Goal: Check status

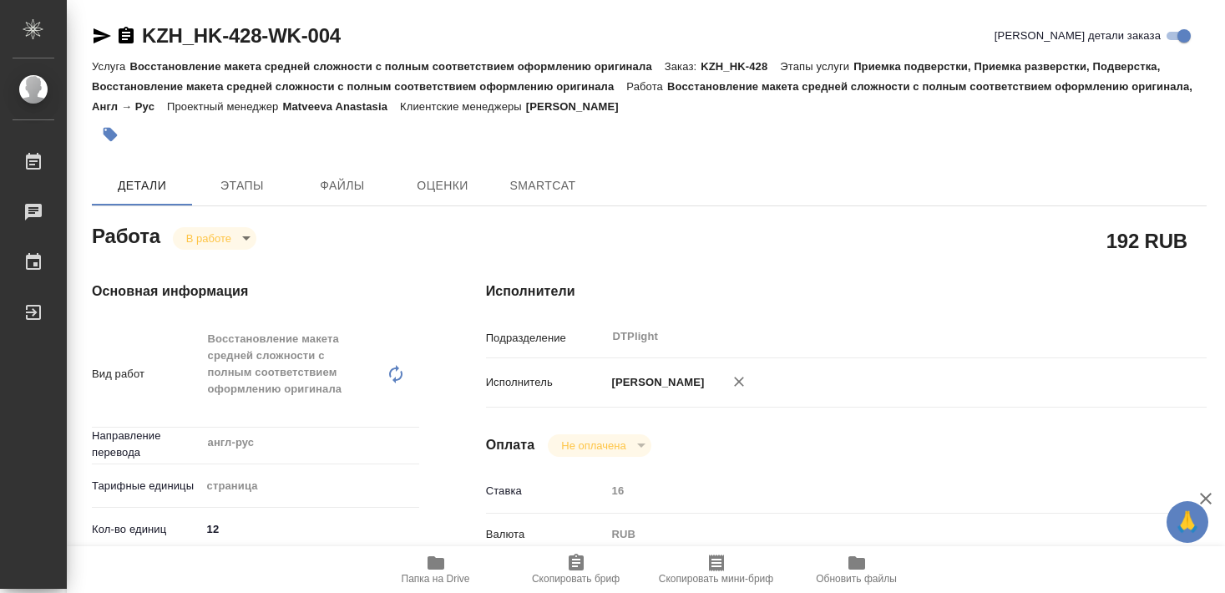
type textarea "x"
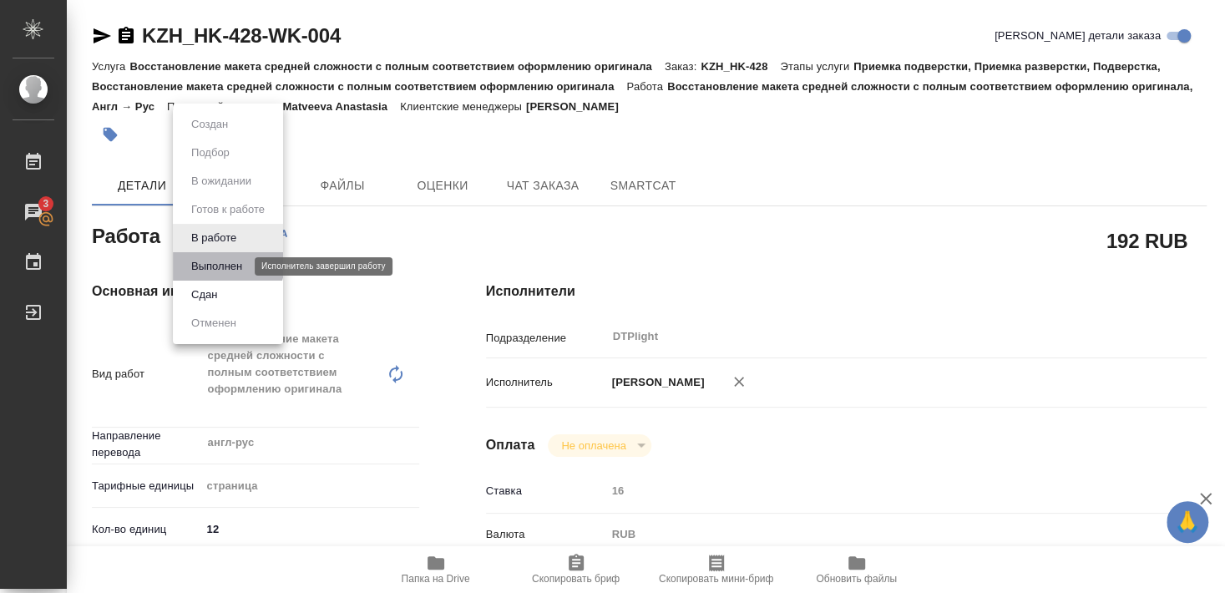
click at [218, 262] on button "Выполнен" at bounding box center [216, 266] width 61 height 18
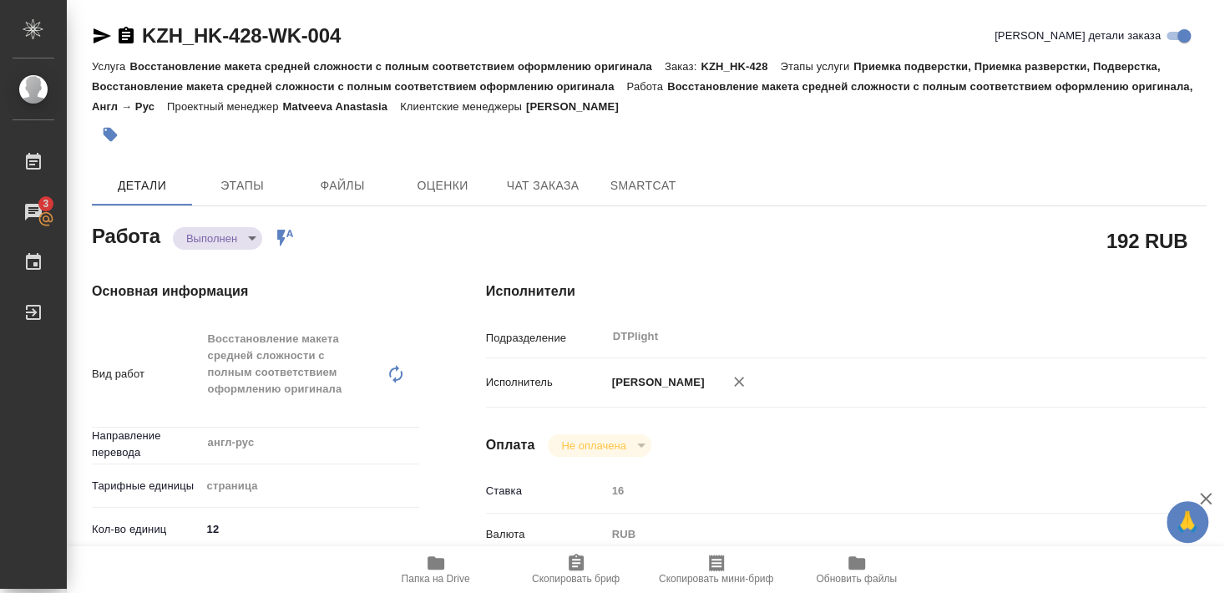
type textarea "x"
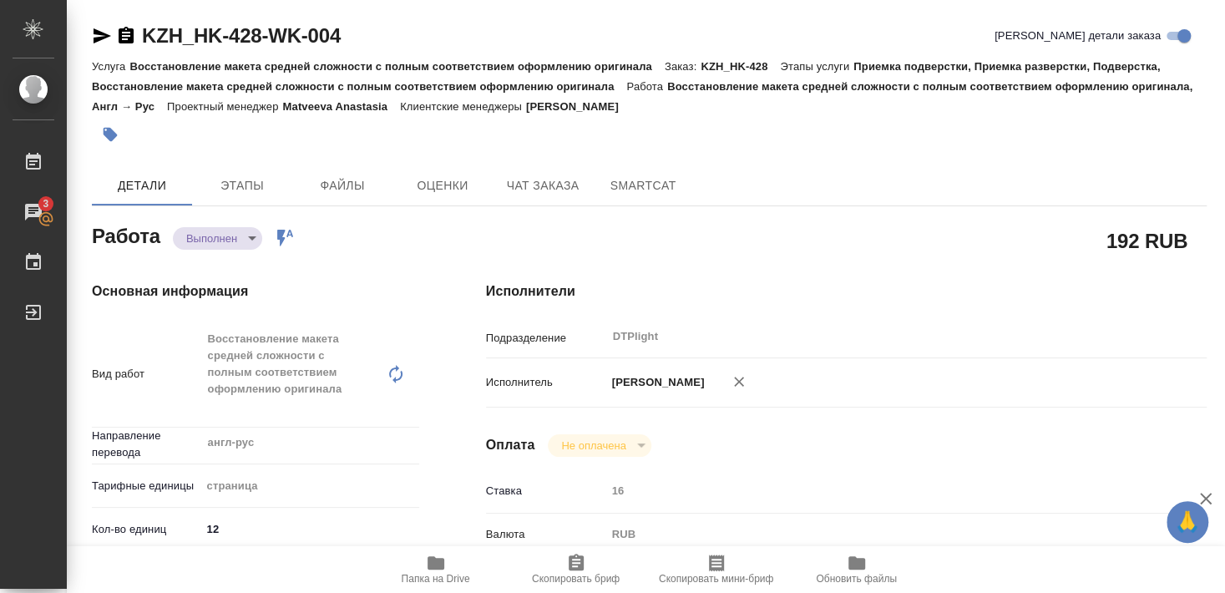
type textarea "x"
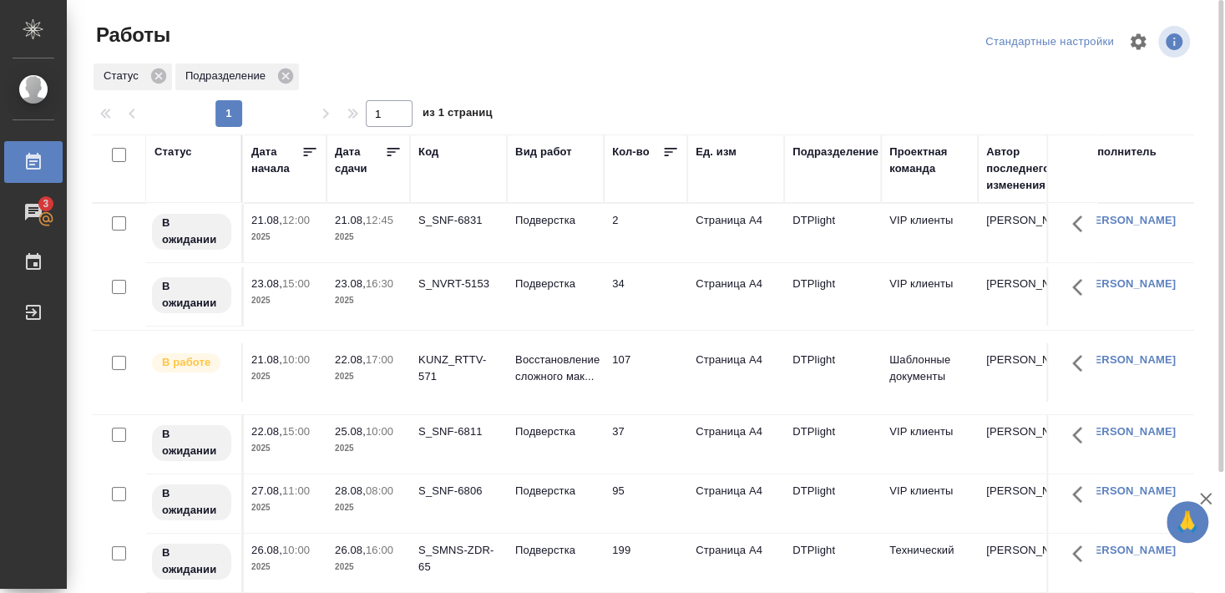
scroll to position [152, 0]
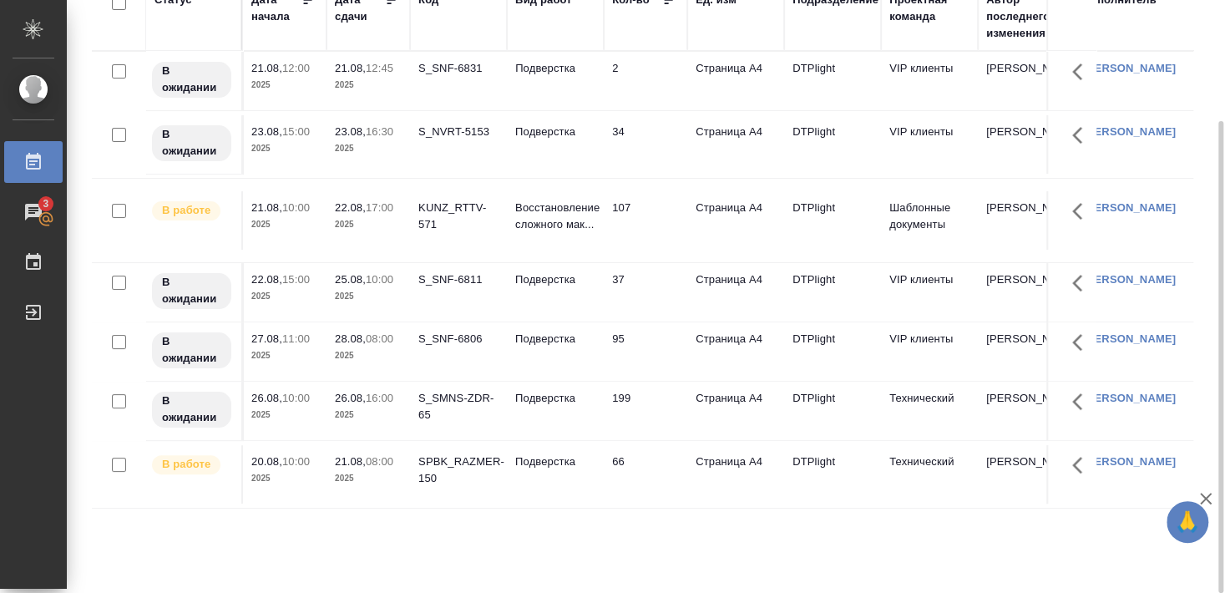
click at [466, 77] on div "SPBK_RAZMER-150" at bounding box center [458, 68] width 80 height 17
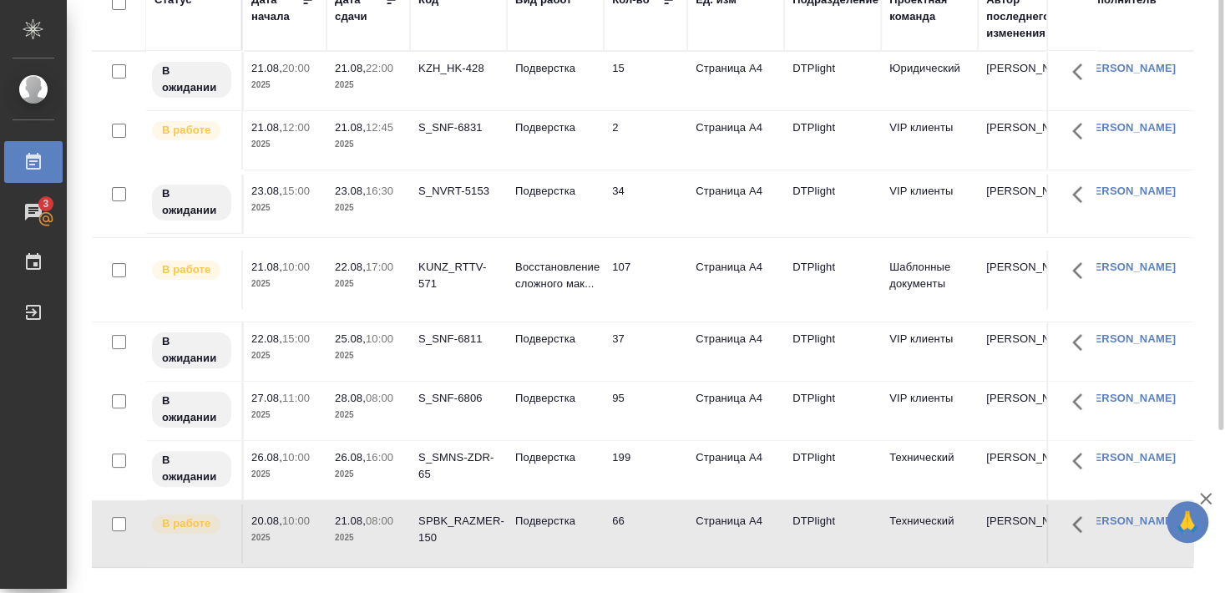
scroll to position [62, 0]
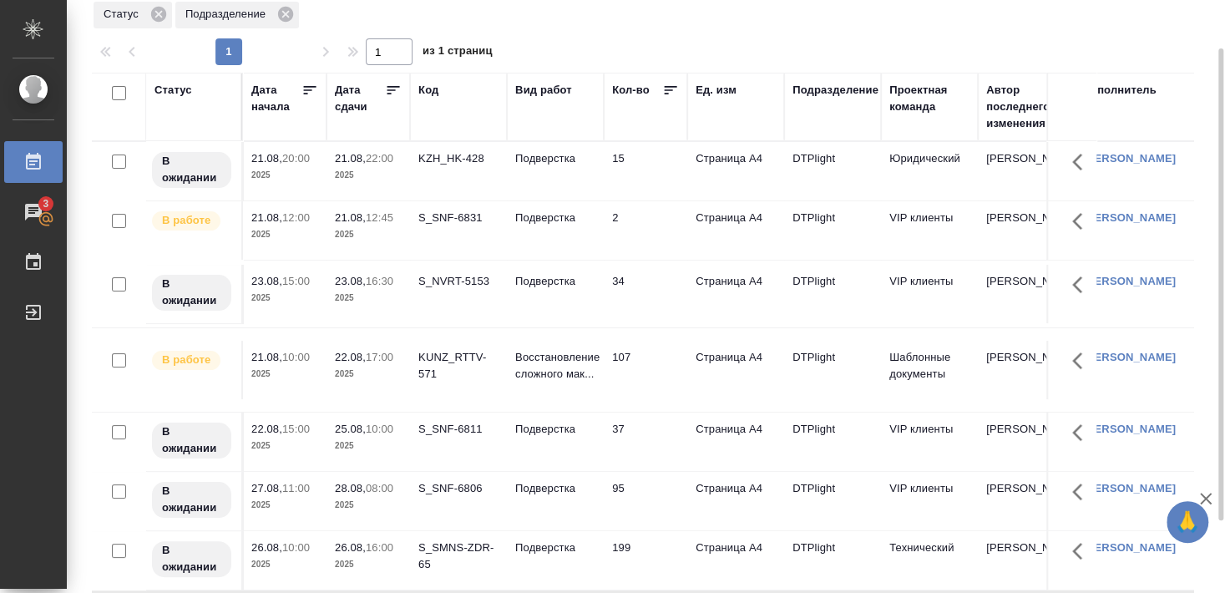
click at [455, 167] on div "S_SNF-6831" at bounding box center [458, 158] width 80 height 17
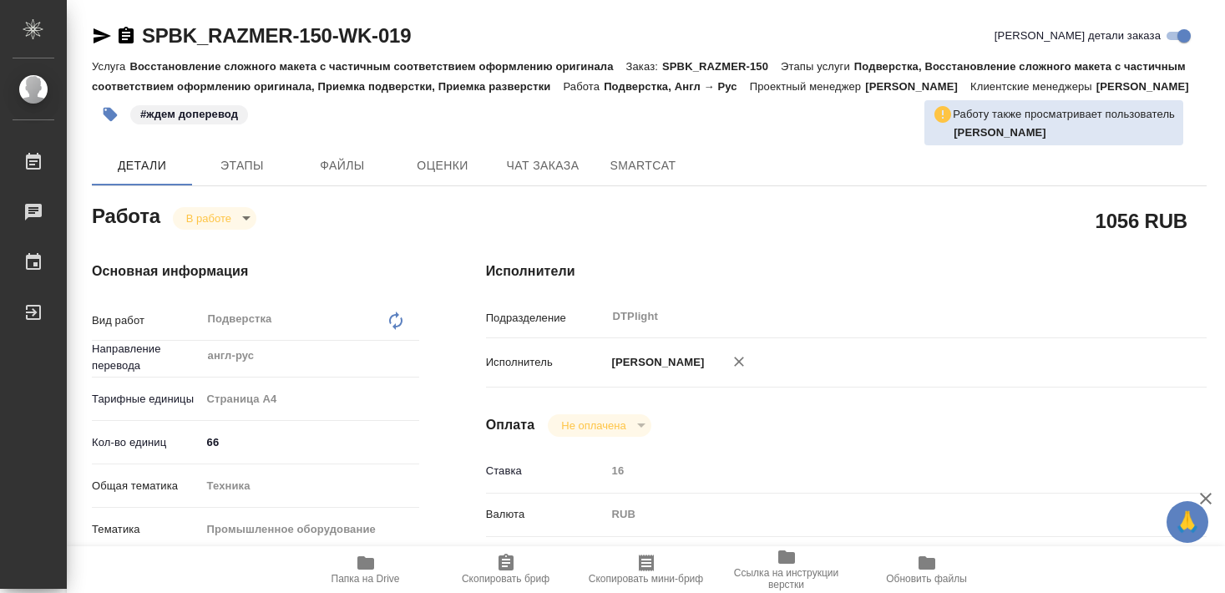
type textarea "x"
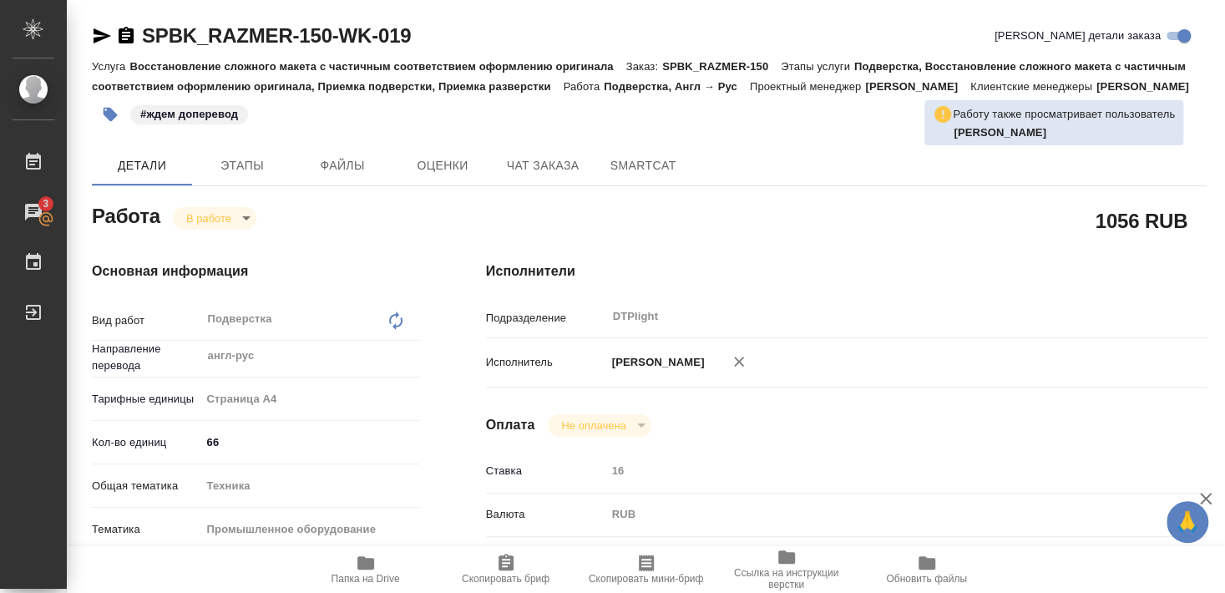
click at [375, 575] on span "Папка на Drive" at bounding box center [365, 579] width 68 height 12
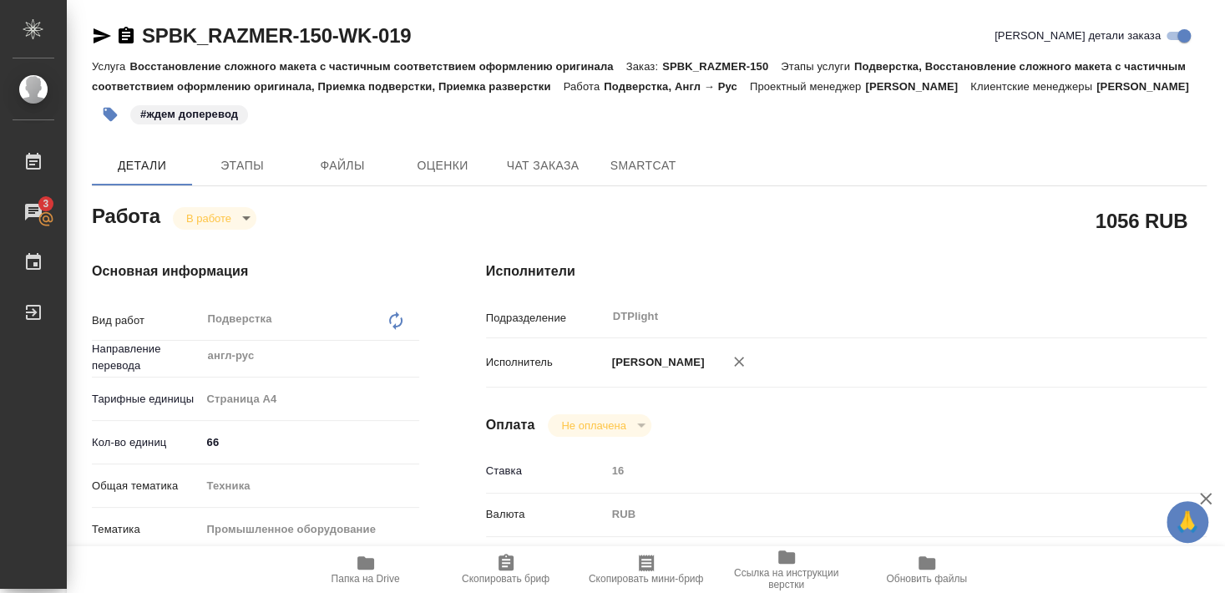
type textarea "x"
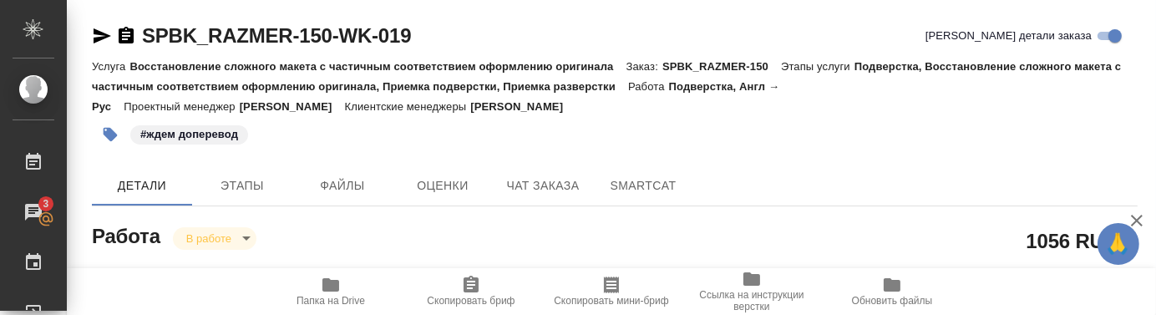
type textarea "x"
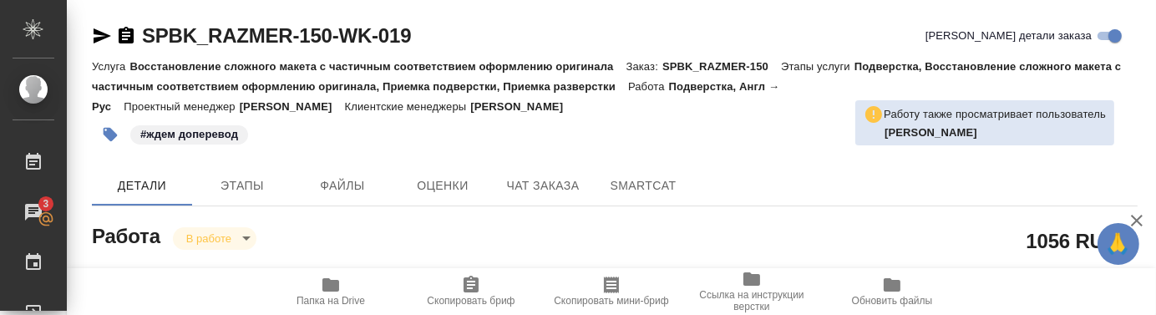
type textarea "x"
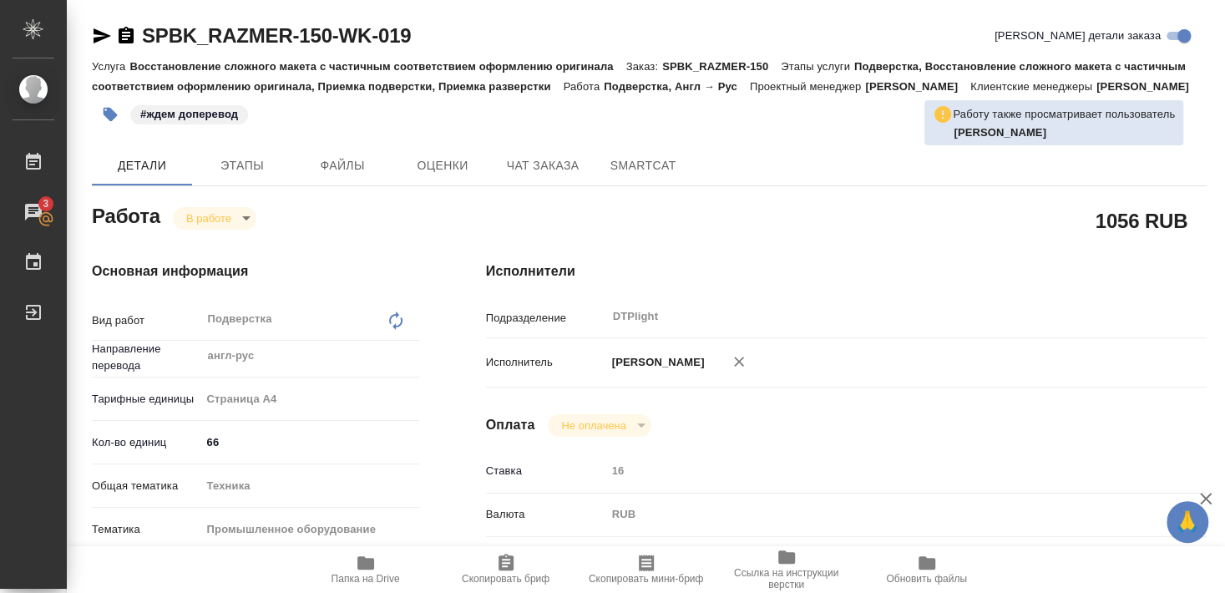
type textarea "x"
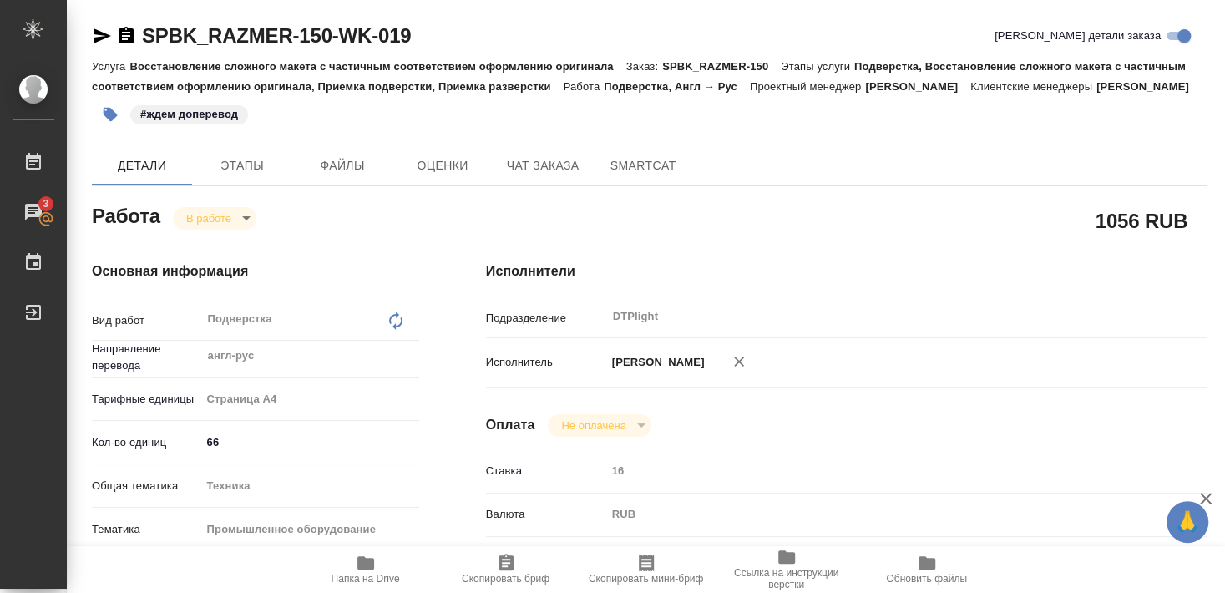
type textarea "x"
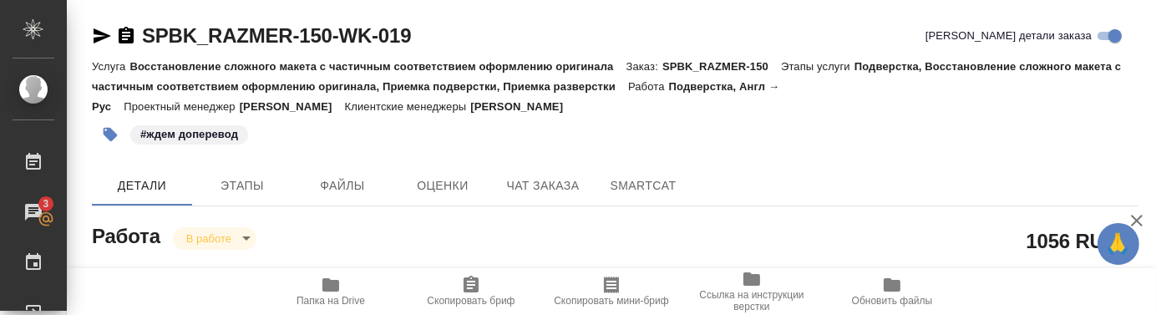
type textarea "x"
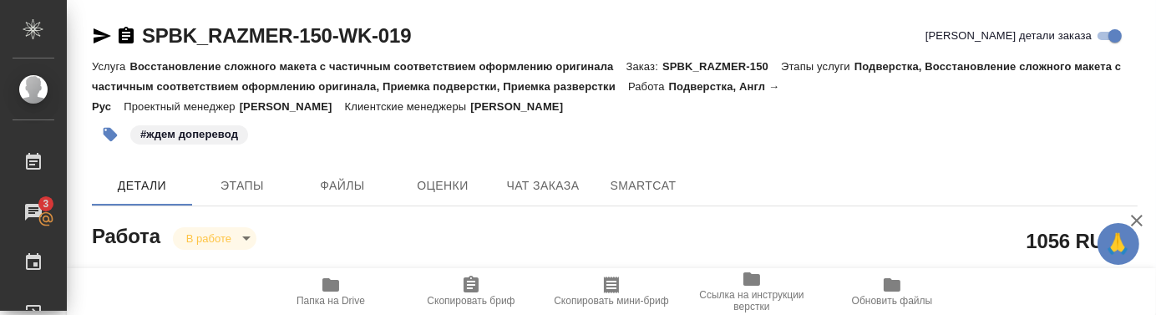
type textarea "x"
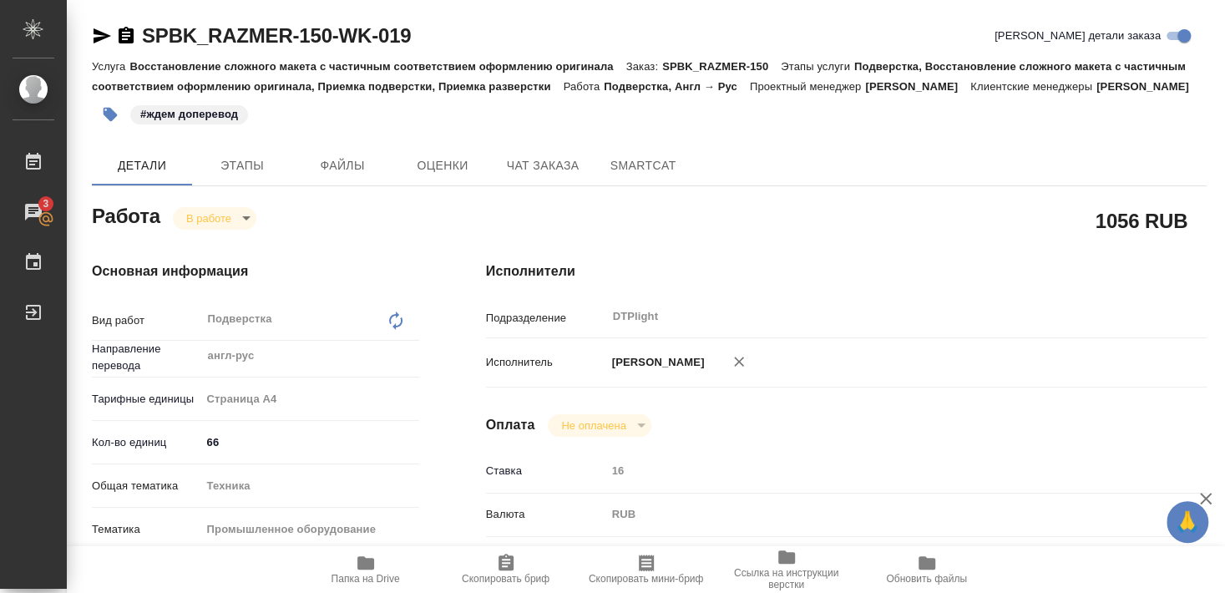
type textarea "x"
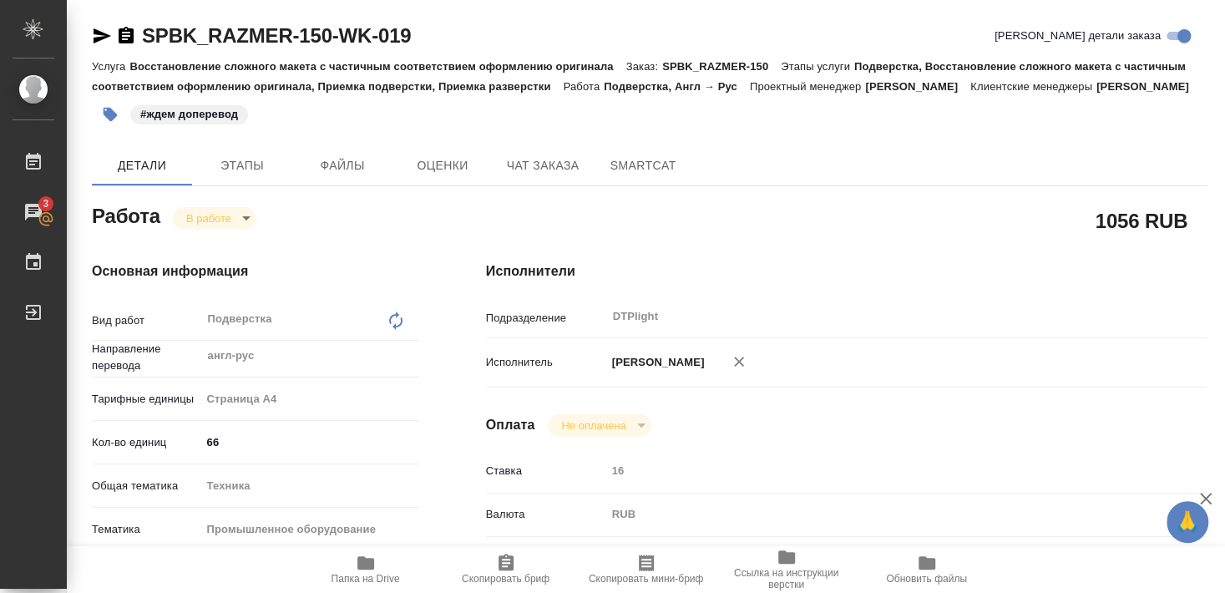
type textarea "x"
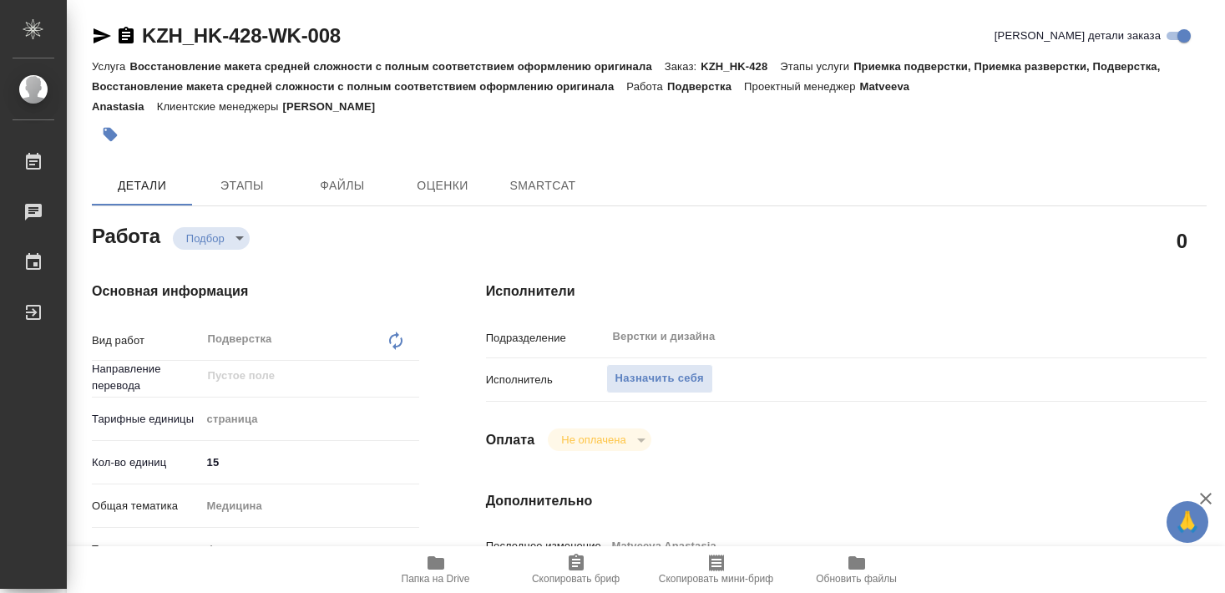
type textarea "x"
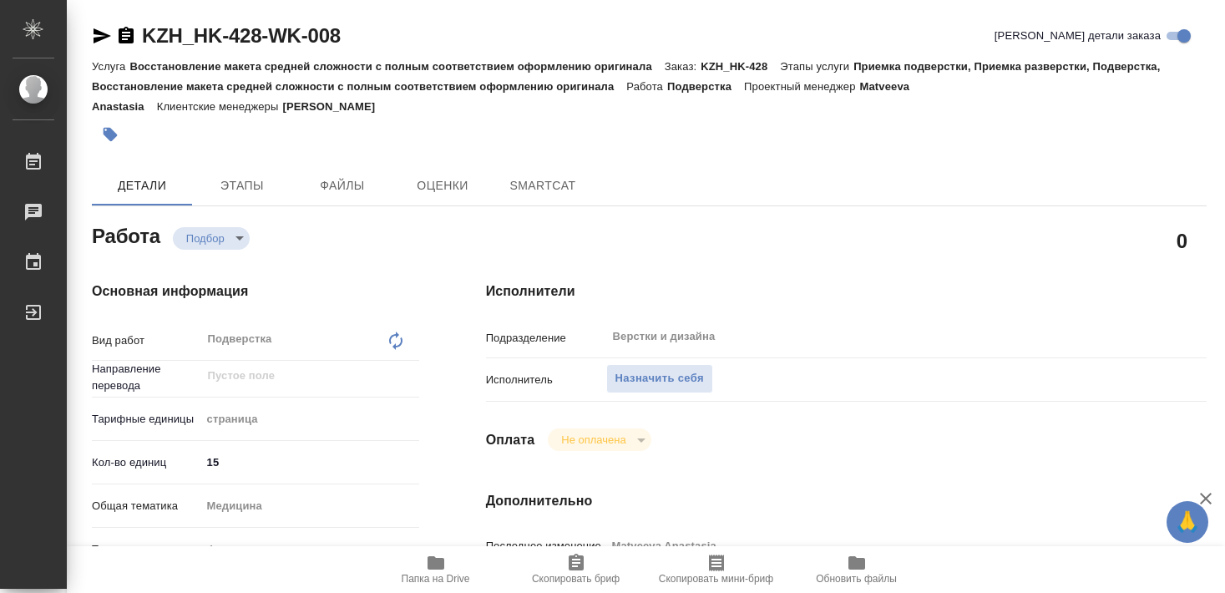
type textarea "x"
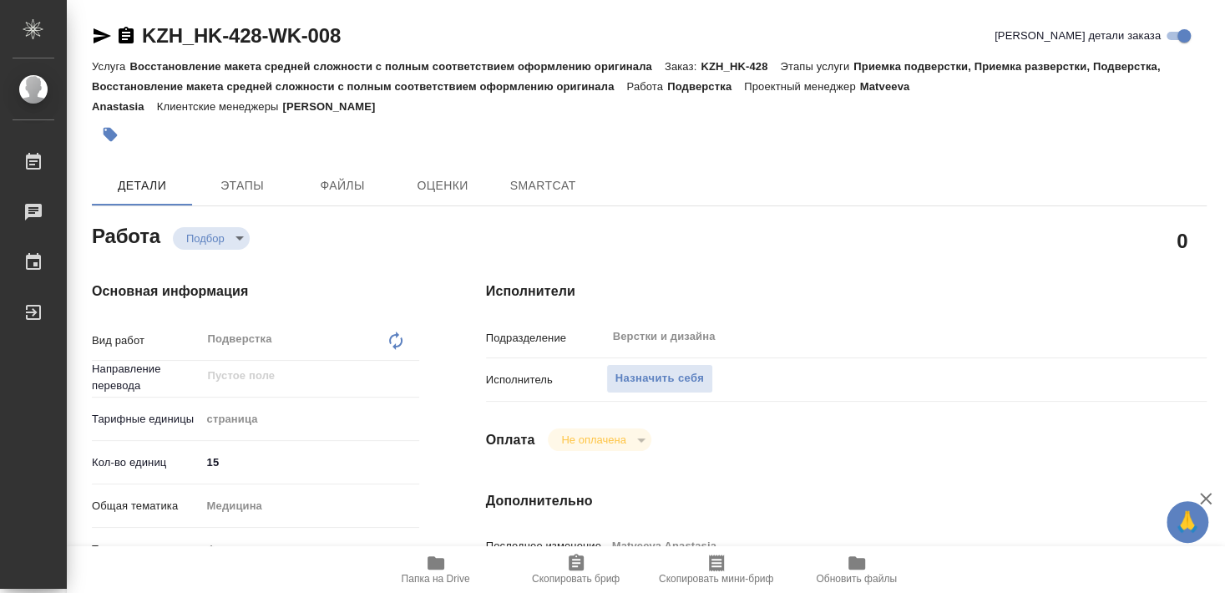
type textarea "x"
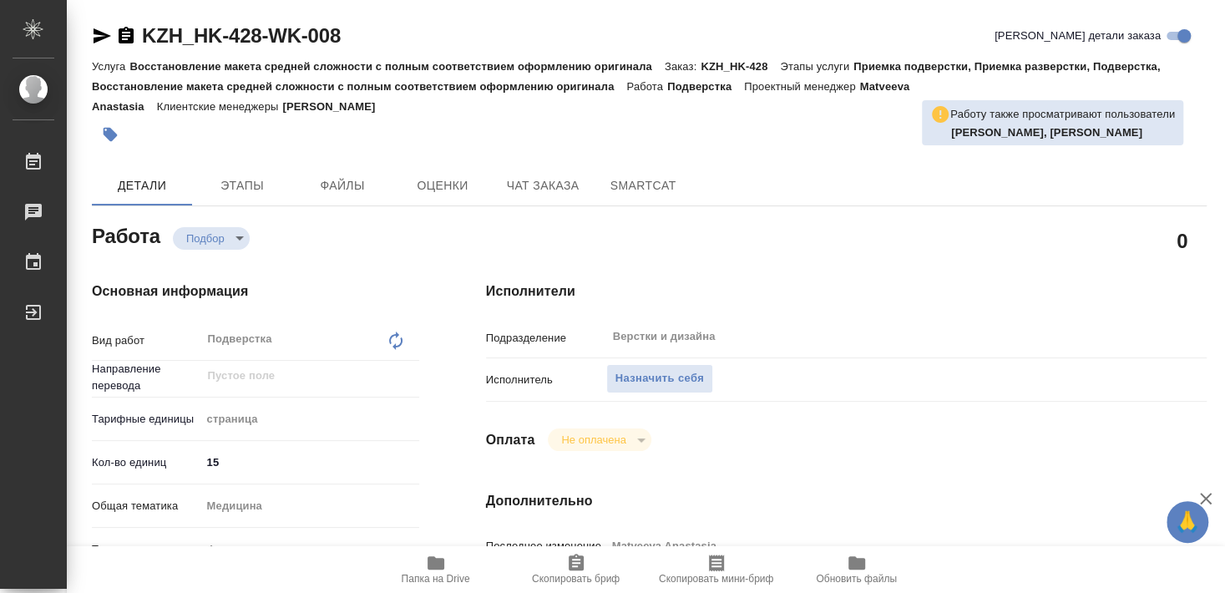
type textarea "x"
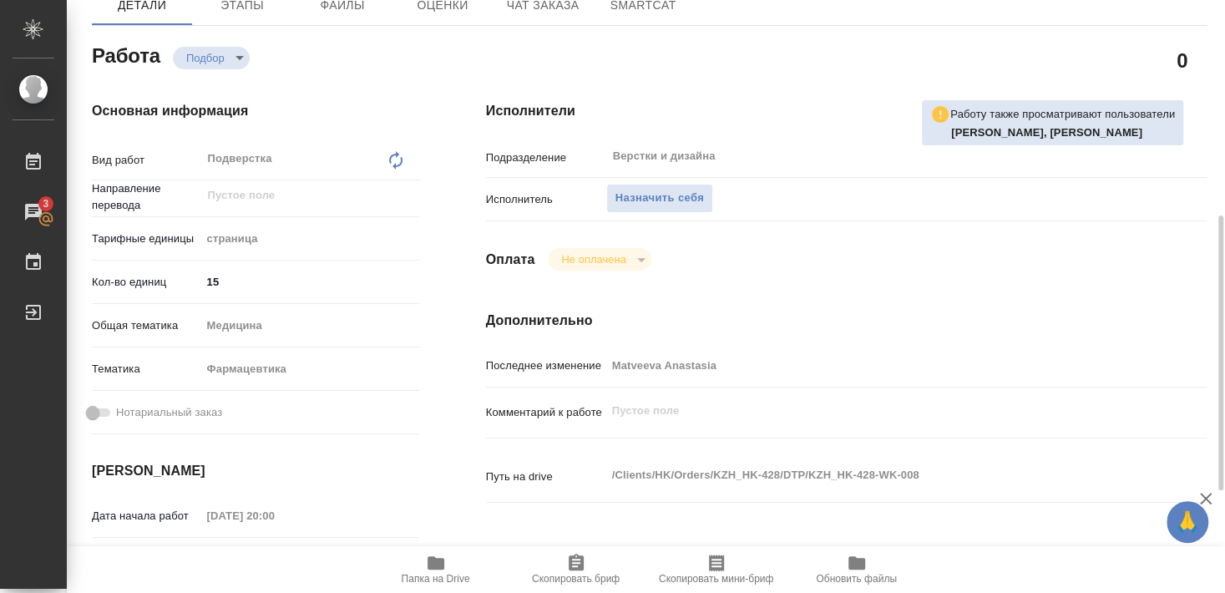
scroll to position [271, 0]
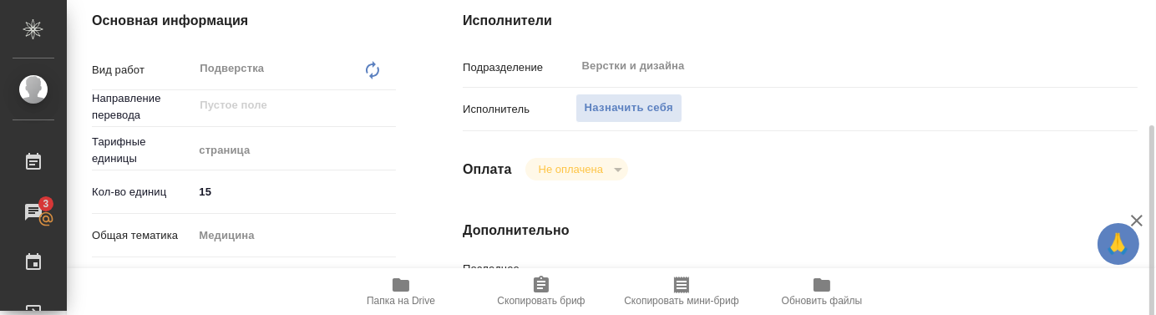
type textarea "x"
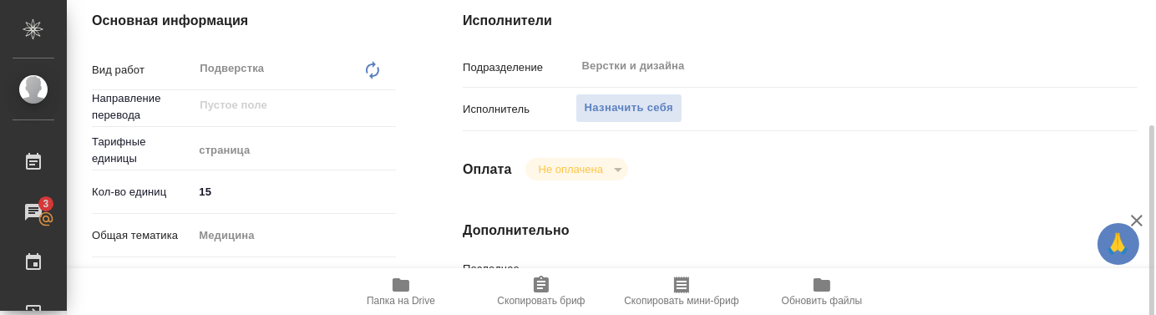
type textarea "x"
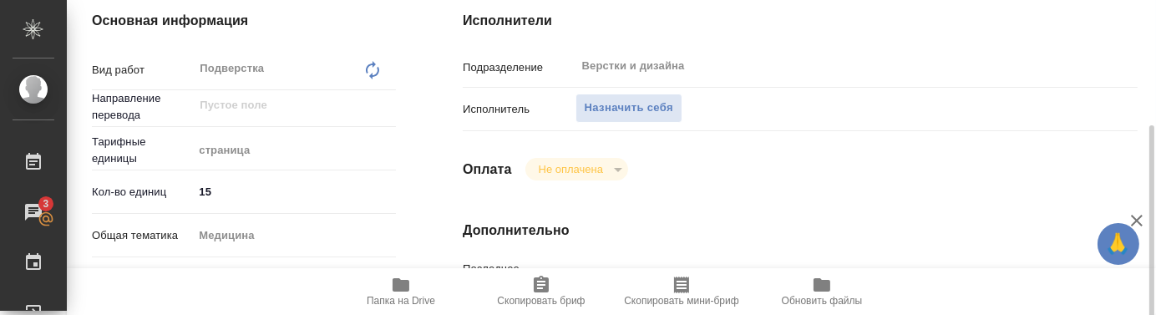
type textarea "x"
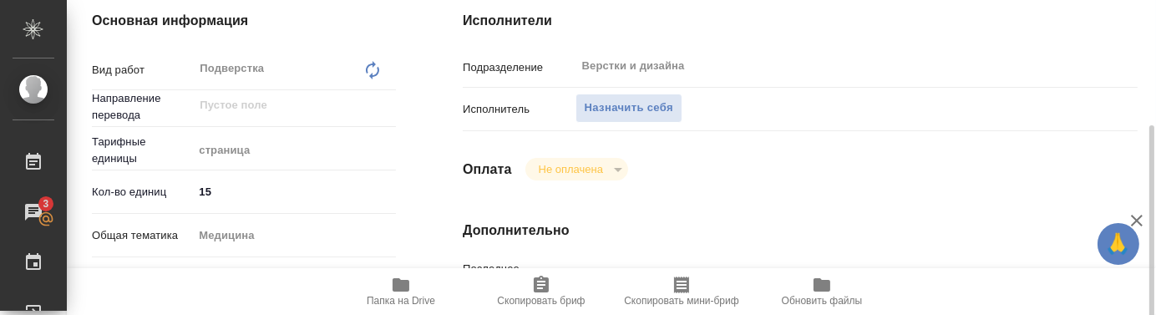
type textarea "x"
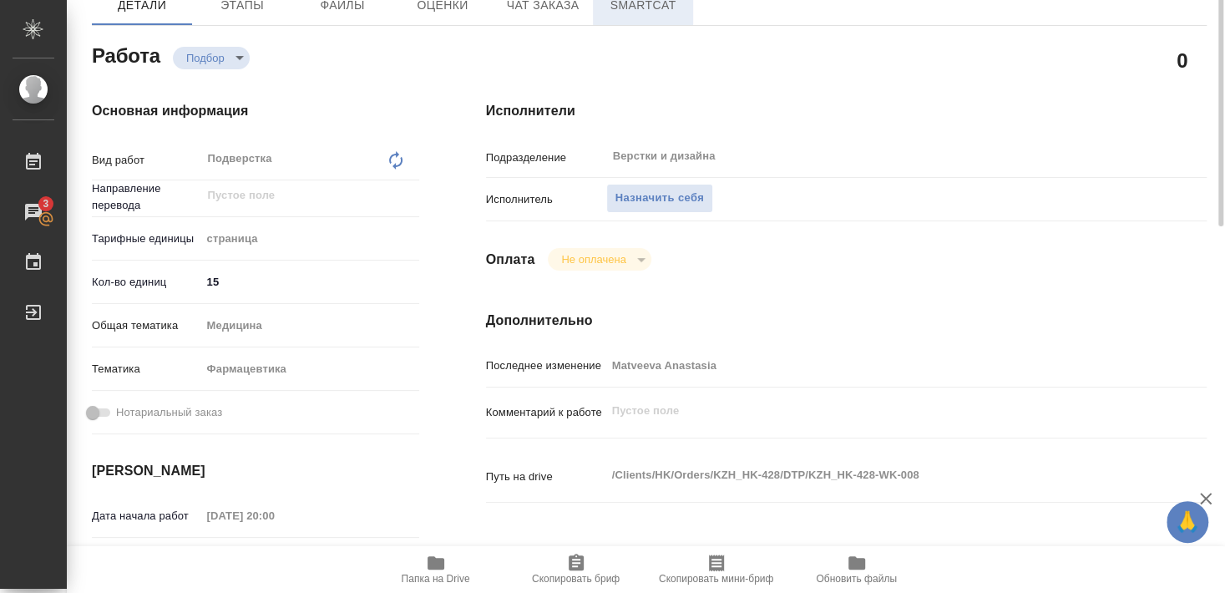
scroll to position [90, 0]
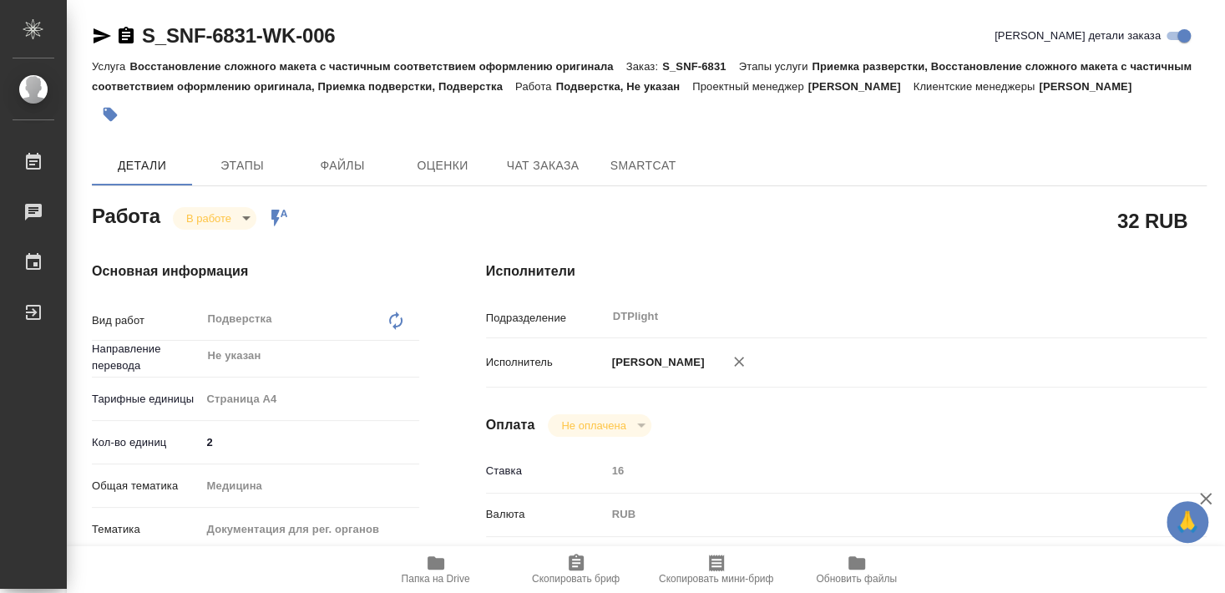
type textarea "x"
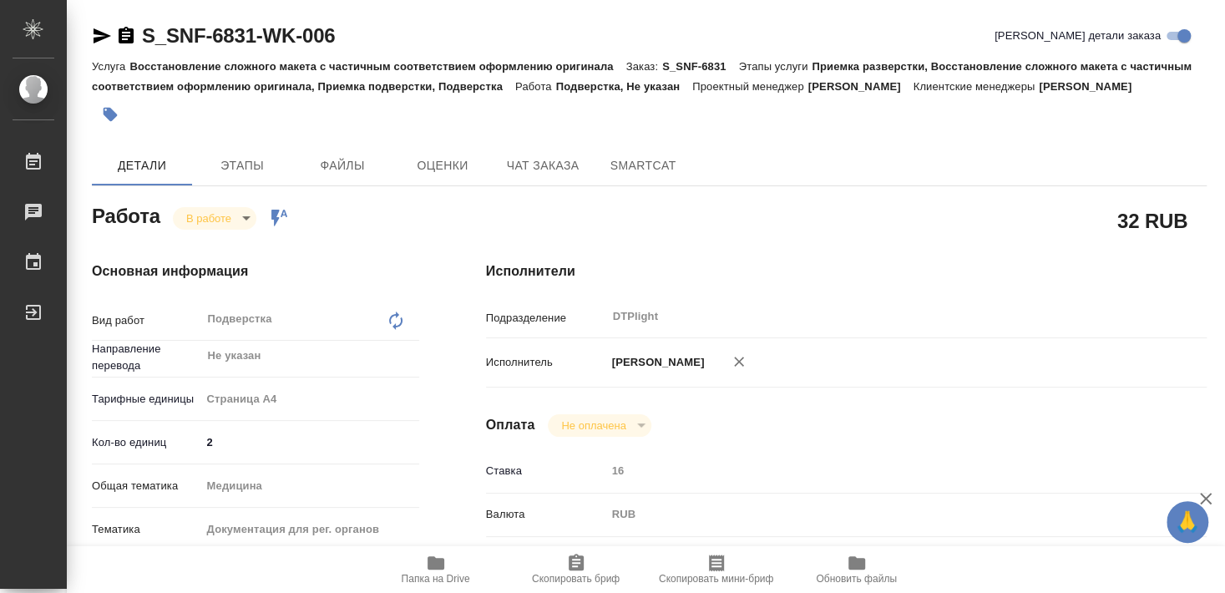
click at [435, 573] on icon "button" at bounding box center [436, 563] width 20 height 20
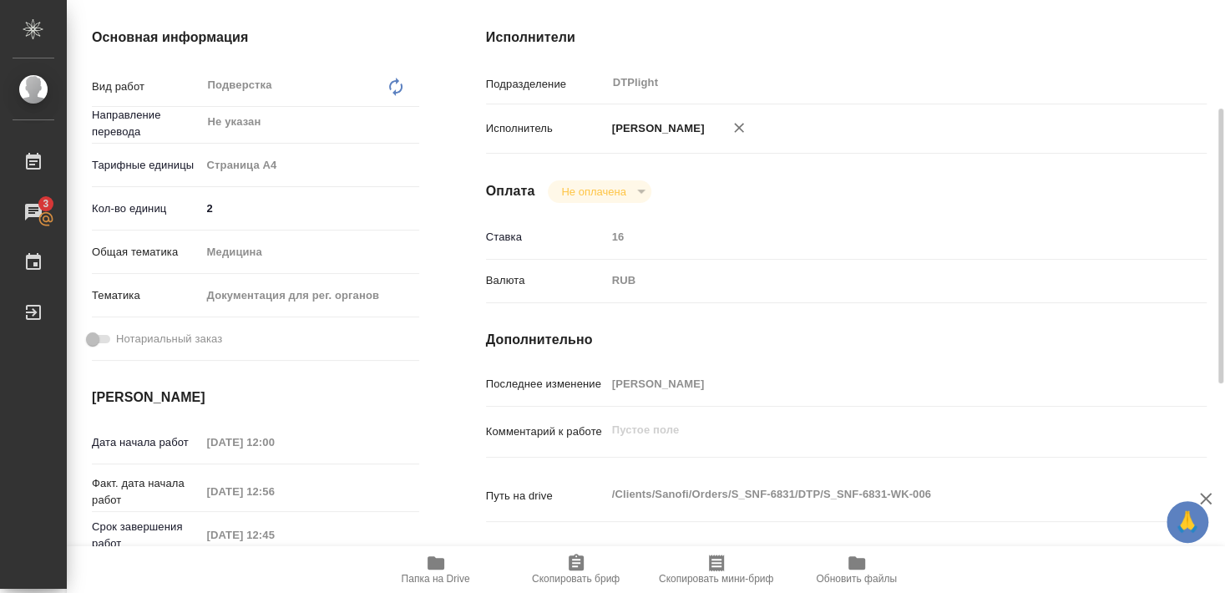
scroll to position [144, 0]
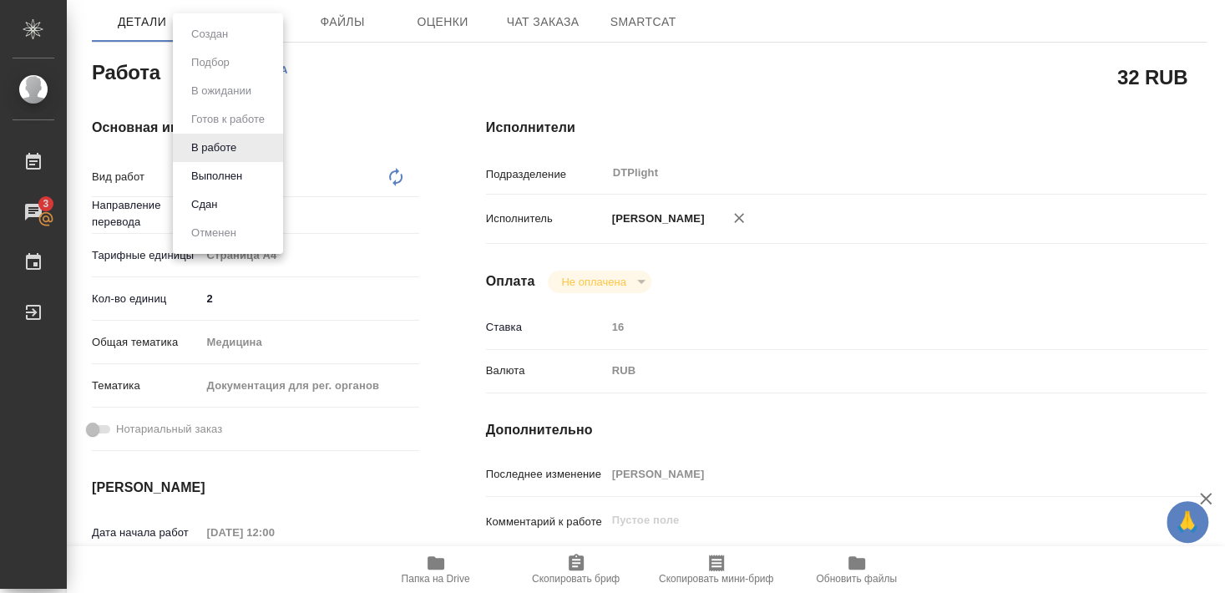
click at [215, 43] on button "Выполнен" at bounding box center [209, 34] width 47 height 18
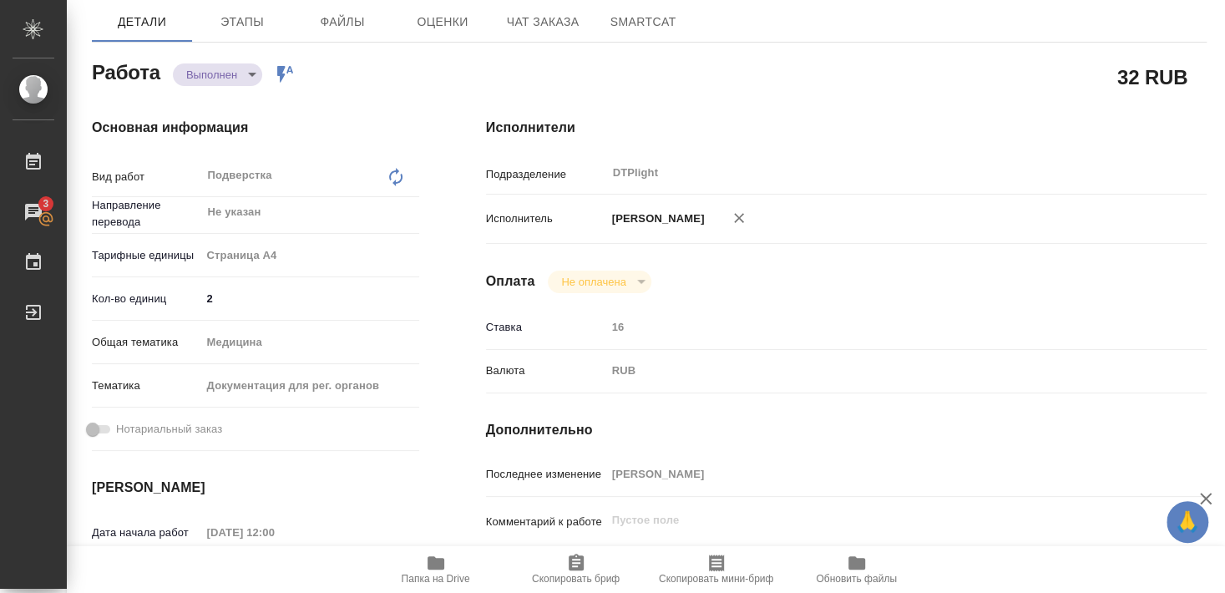
type textarea "x"
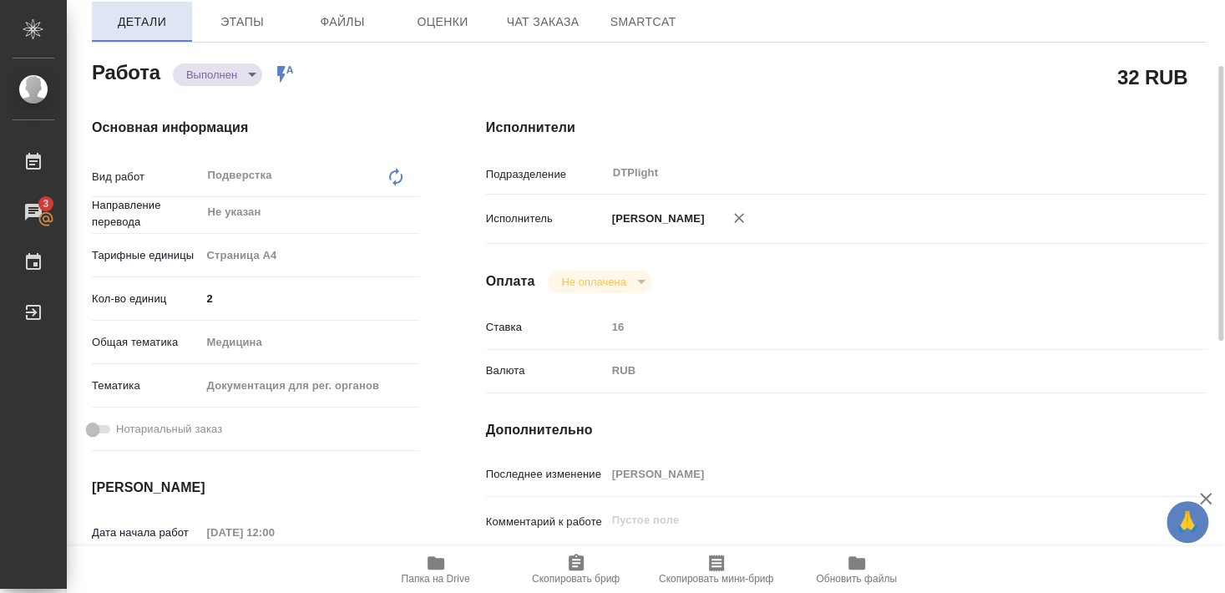
type textarea "x"
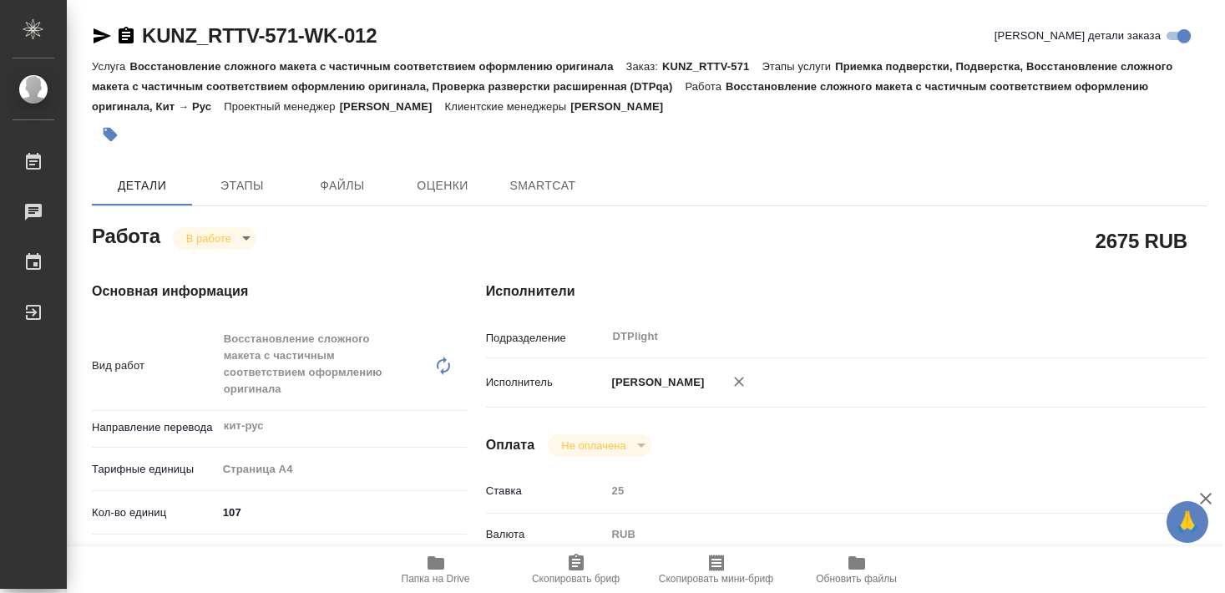
type textarea "x"
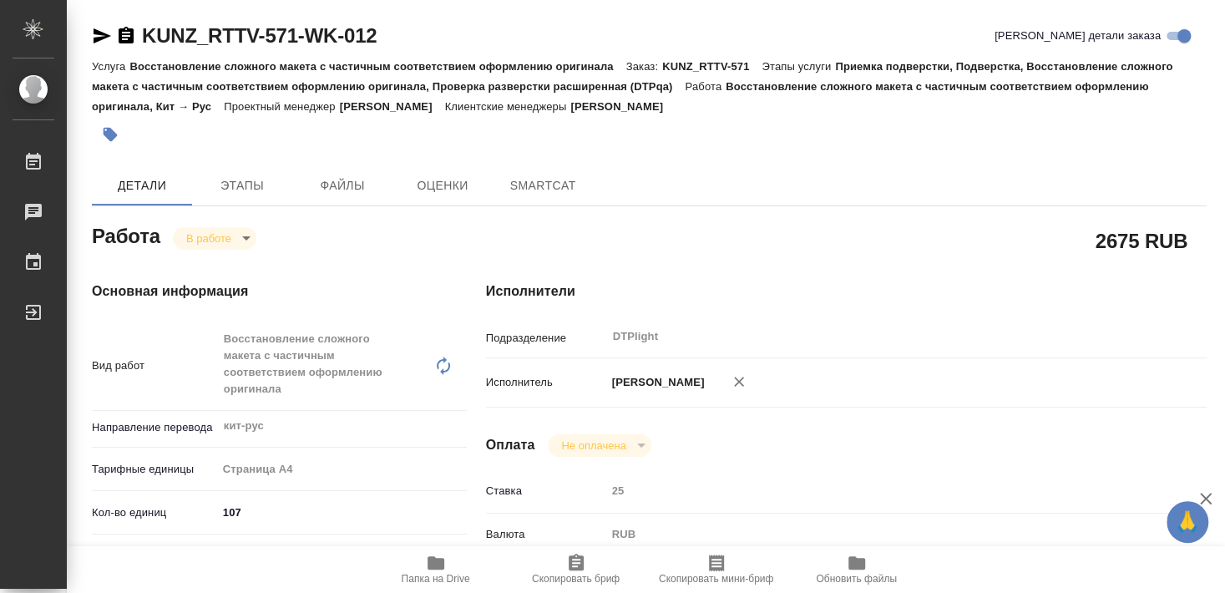
type textarea "x"
